Goal: Communication & Community: Participate in discussion

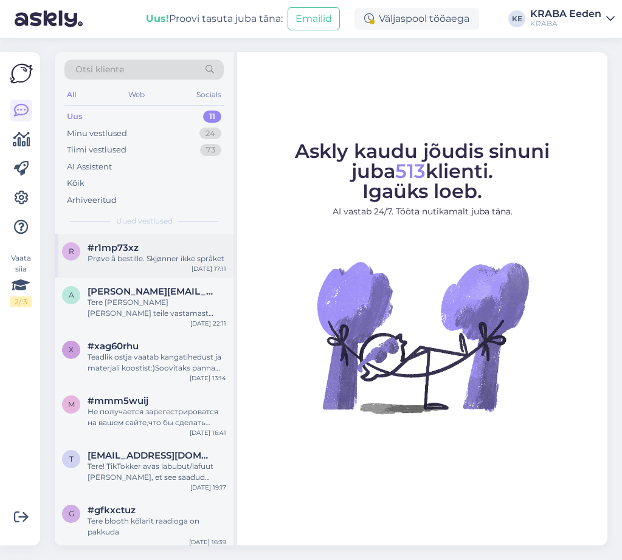
click at [151, 249] on div "#r1mp73xz" at bounding box center [156, 247] width 139 height 11
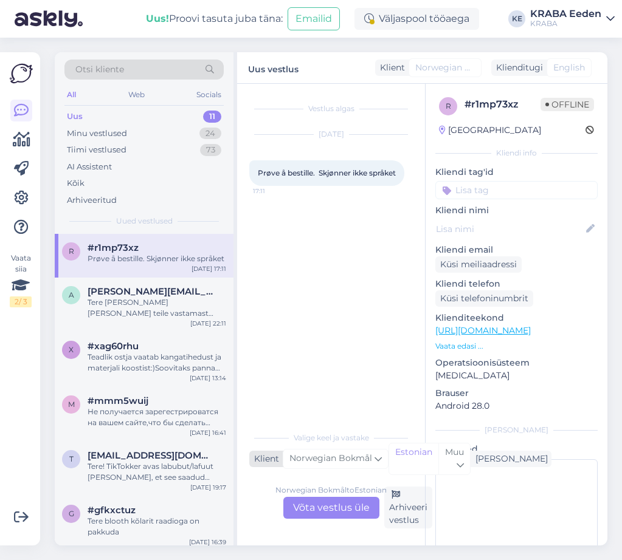
click at [345, 451] on div "Norwegian Bokmål" at bounding box center [336, 458] width 106 height 19
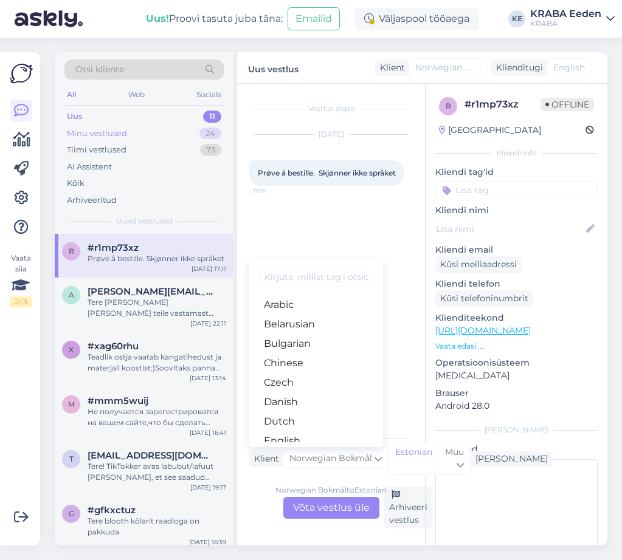
click at [115, 135] on div "Minu vestlused" at bounding box center [97, 134] width 60 height 12
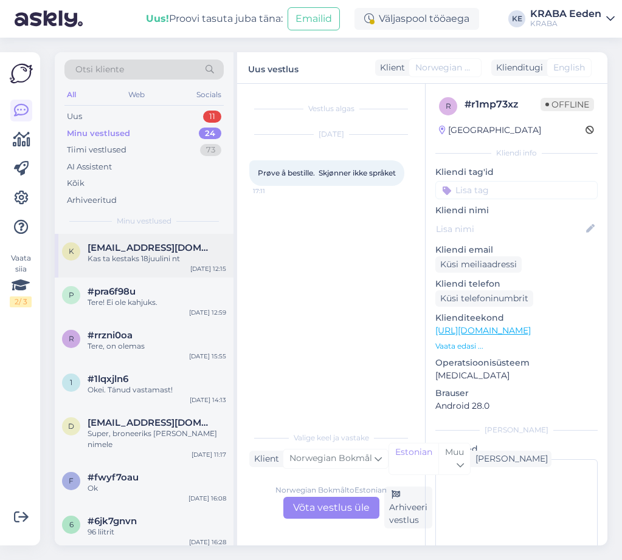
click at [153, 254] on div "Kas ta kestaks 18juulini nt" at bounding box center [156, 258] width 139 height 11
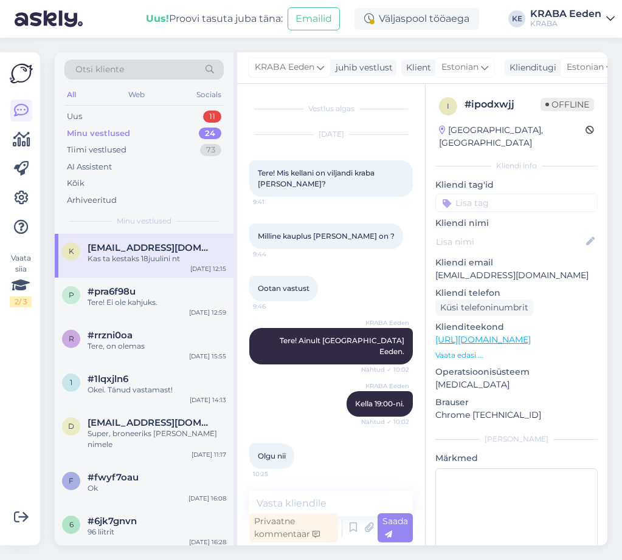
scroll to position [154, 0]
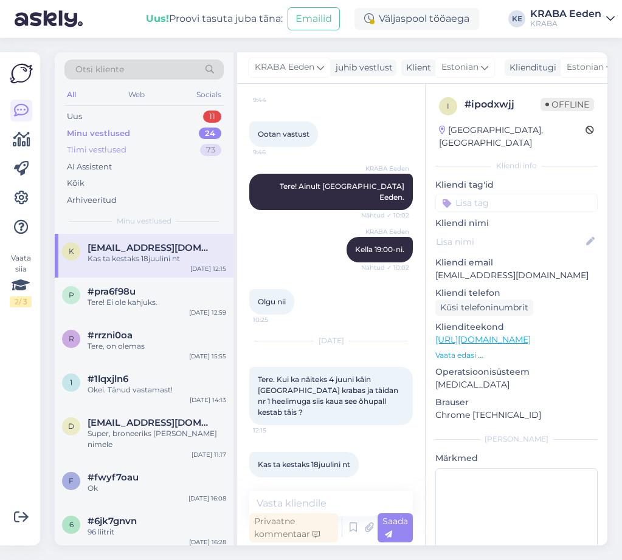
click at [126, 153] on div "Tiimi vestlused 73" at bounding box center [143, 150] width 159 height 17
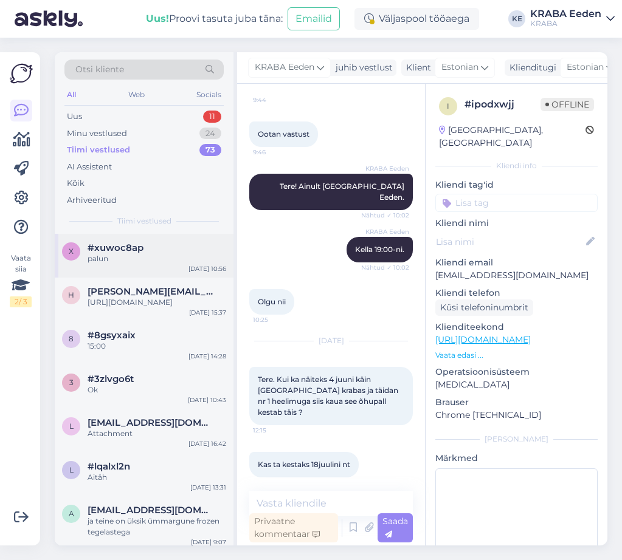
click at [156, 258] on div "palun" at bounding box center [156, 258] width 139 height 11
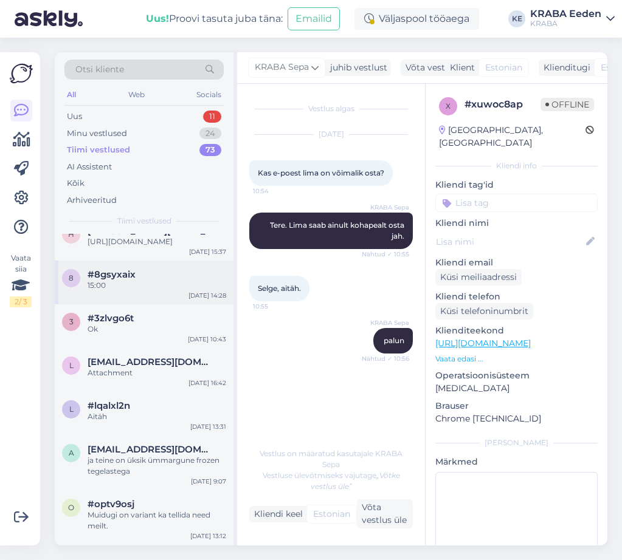
scroll to position [0, 0]
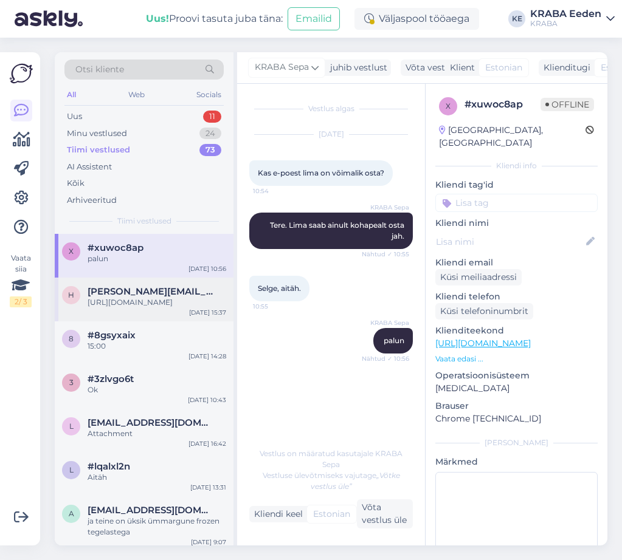
click at [142, 308] on div "[URL][DOMAIN_NAME]" at bounding box center [156, 302] width 139 height 11
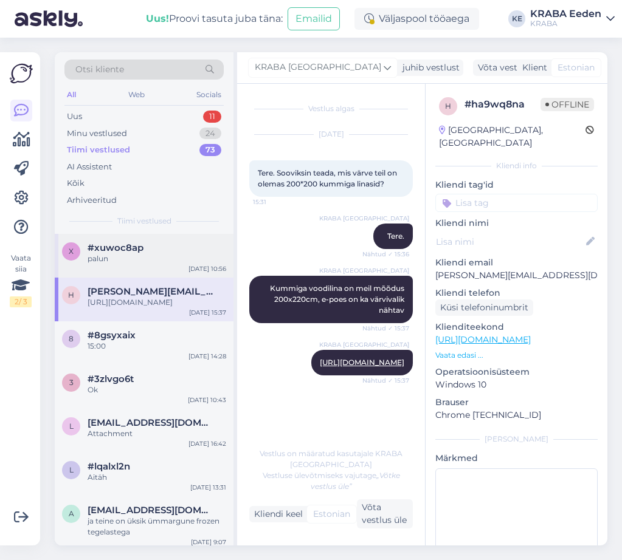
click at [132, 266] on div "x #xuwoc8ap palun [DATE] 10:56" at bounding box center [144, 256] width 179 height 44
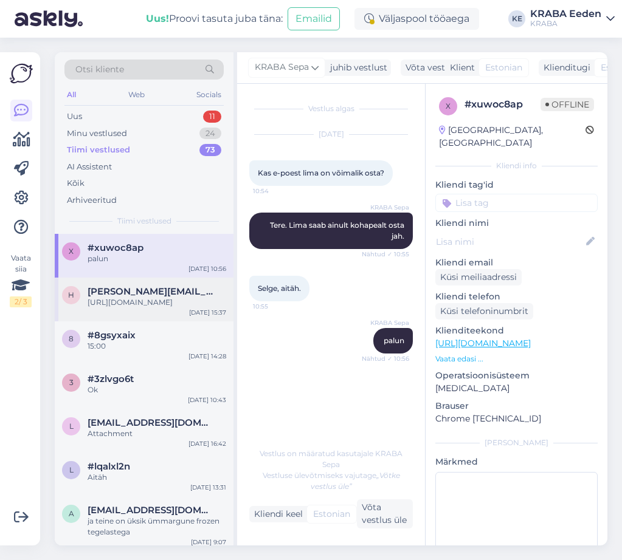
click at [146, 300] on div "[URL][DOMAIN_NAME]" at bounding box center [156, 302] width 139 height 11
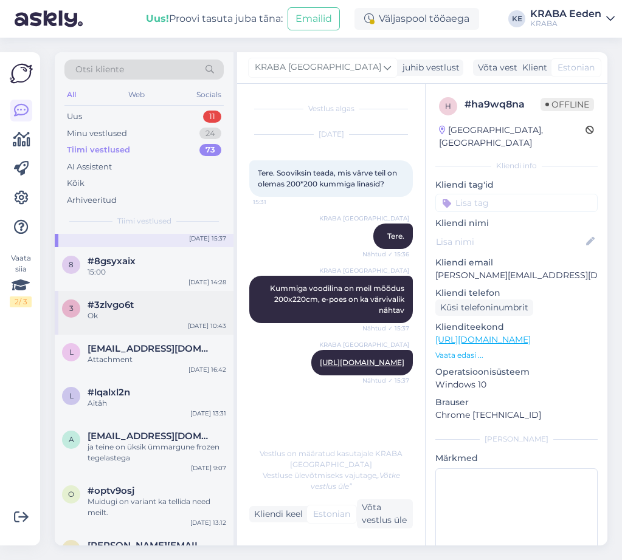
scroll to position [122, 0]
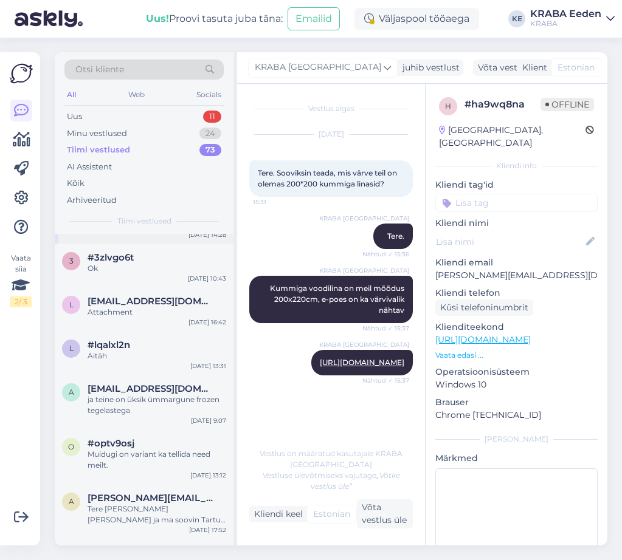
click at [143, 244] on div "8 #8gsyxaix 15:00 [DATE] 14:28" at bounding box center [144, 222] width 179 height 44
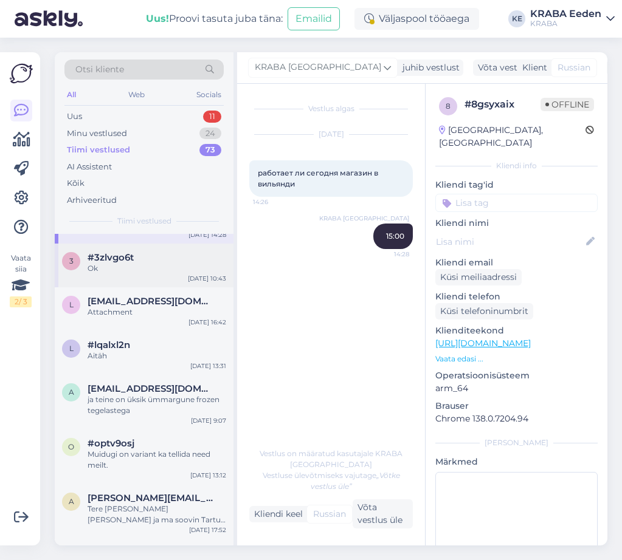
click at [158, 263] on div "#3zlvgo6t" at bounding box center [156, 257] width 139 height 11
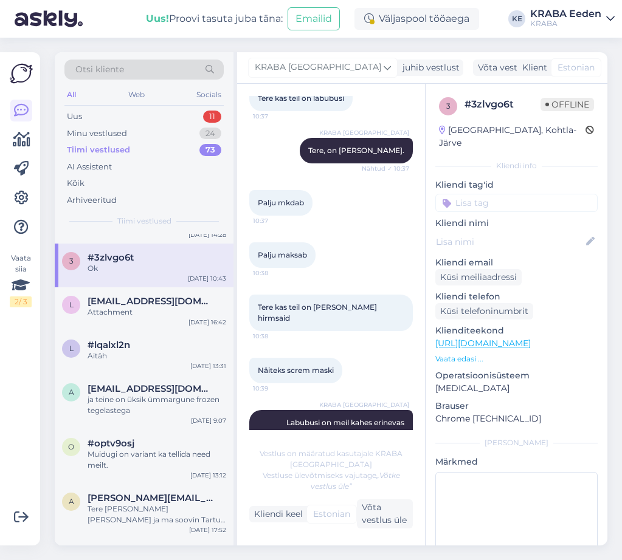
scroll to position [0, 0]
